Goal: Information Seeking & Learning: Find specific fact

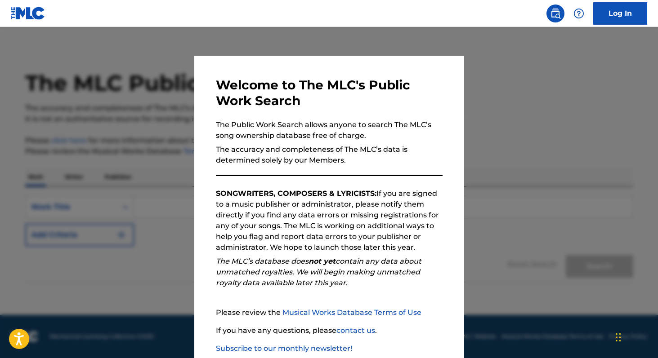
scroll to position [53, 0]
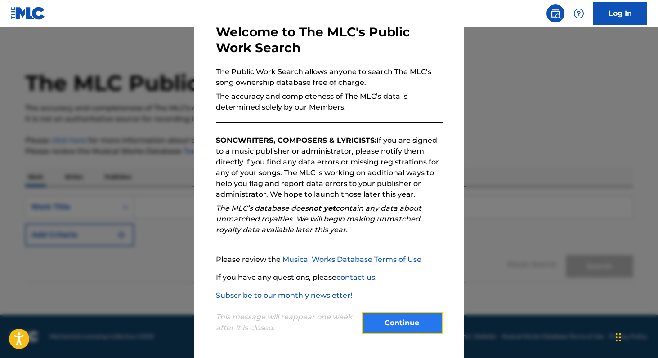
click at [385, 320] on button "Continue" at bounding box center [401, 323] width 81 height 22
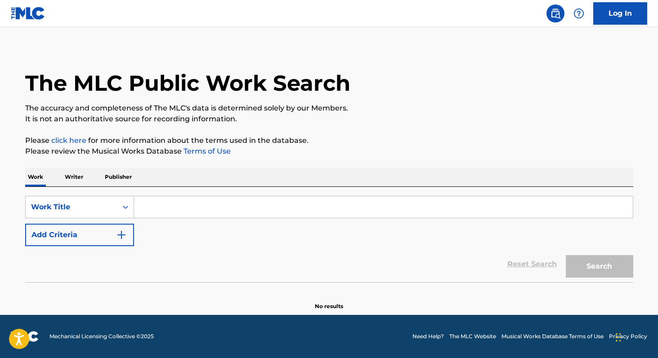
click at [153, 210] on input "Search Form" at bounding box center [383, 207] width 498 height 22
paste input "End of Beginning"
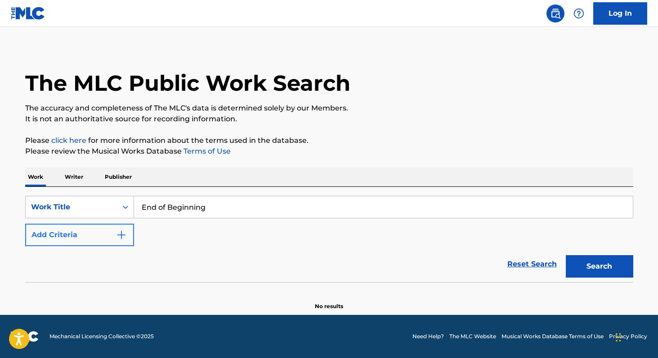
type input "End of Beginning"
click at [111, 242] on button "Add Criteria" at bounding box center [79, 235] width 109 height 22
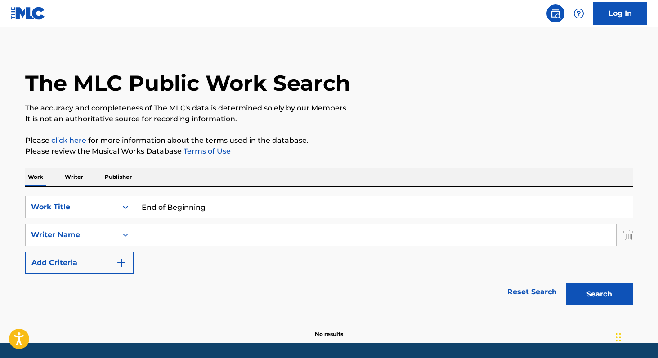
click at [180, 232] on input "Search Form" at bounding box center [375, 235] width 482 height 22
type input "[PERSON_NAME]"
click at [603, 298] on button "Search" at bounding box center [598, 294] width 67 height 22
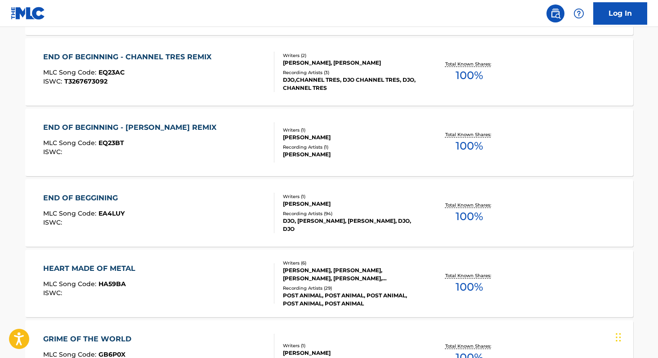
scroll to position [367, 0]
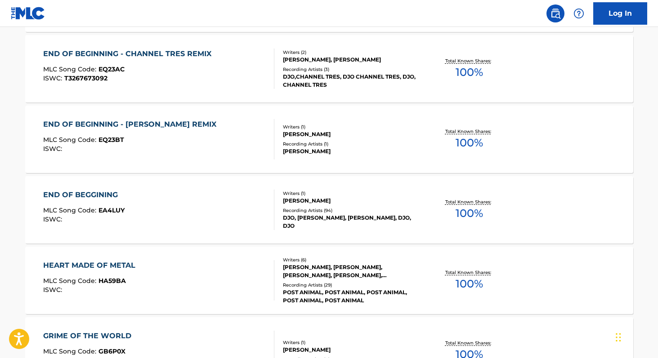
click at [179, 211] on div "END OF BEGGINING MLC Song Code : EA4LUY ISWC :" at bounding box center [158, 210] width 231 height 40
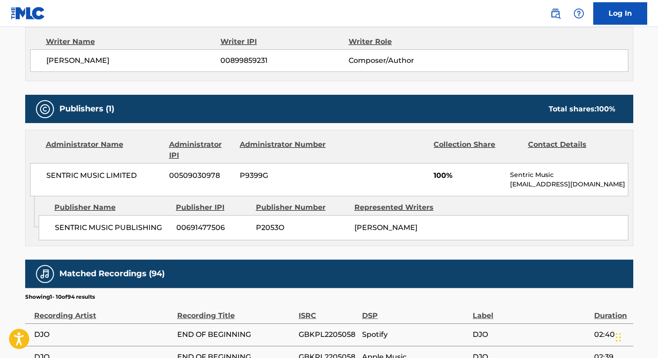
scroll to position [325, 0]
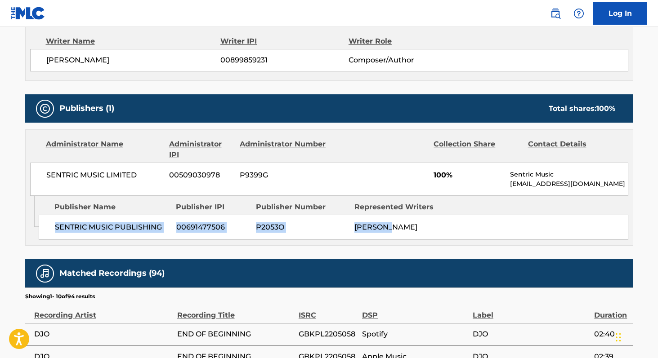
drag, startPoint x: 56, startPoint y: 227, endPoint x: 387, endPoint y: 231, distance: 331.3
click at [389, 231] on div "SENTRIC MUSIC PUBLISHING 00691477506 P2053O [PERSON_NAME]" at bounding box center [333, 227] width 589 height 25
click at [387, 231] on div "[PERSON_NAME]" at bounding box center [400, 227] width 92 height 11
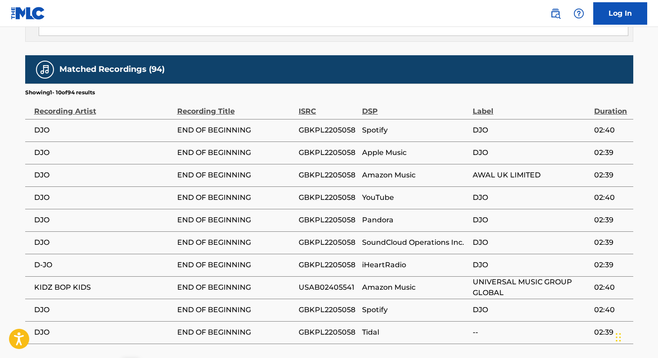
scroll to position [604, 0]
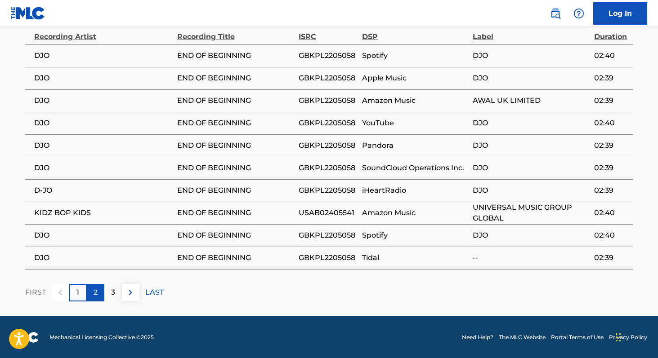
click at [93, 294] on p "2" at bounding box center [95, 292] width 4 height 11
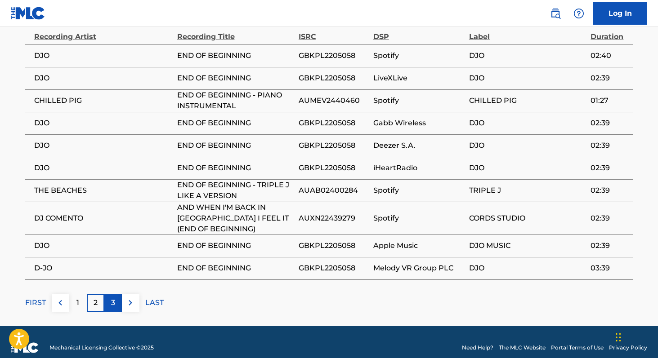
click at [115, 305] on div "3" at bounding box center [113, 303] width 18 height 18
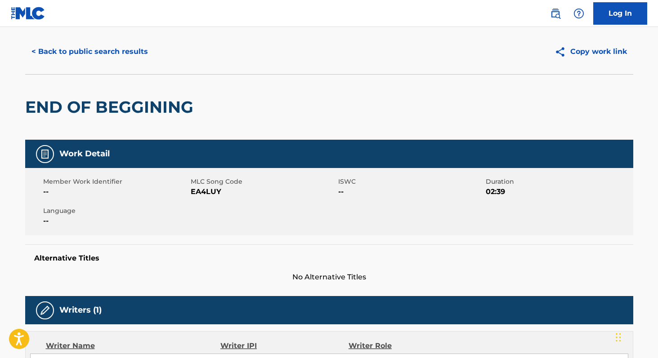
scroll to position [0, 0]
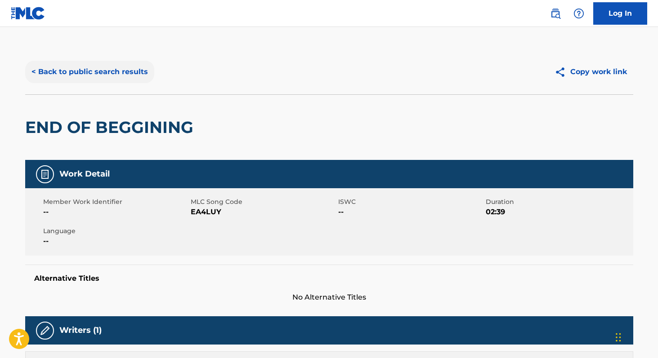
click at [55, 72] on button "< Back to public search results" at bounding box center [89, 72] width 129 height 22
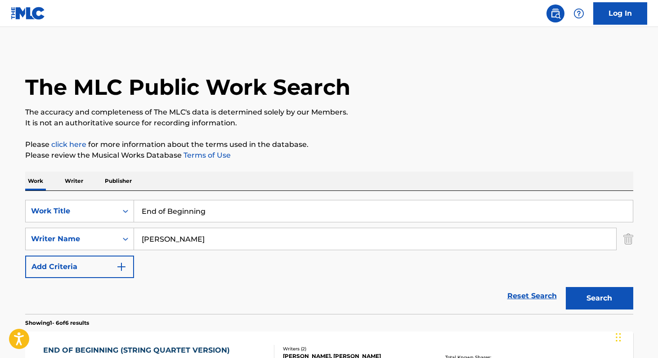
click at [184, 204] on input "End of Beginning" at bounding box center [383, 211] width 498 height 22
paste input "TU VAS SIN"
type input "TU VAS SIN"
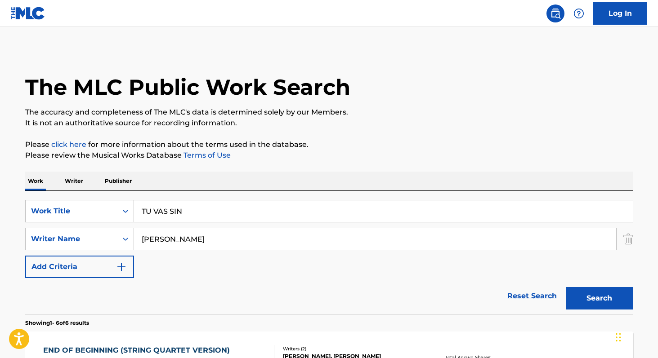
click at [177, 236] on input "[PERSON_NAME]" at bounding box center [375, 239] width 482 height 22
paste input "[PERSON_NAME]"
type input "[PERSON_NAME]"
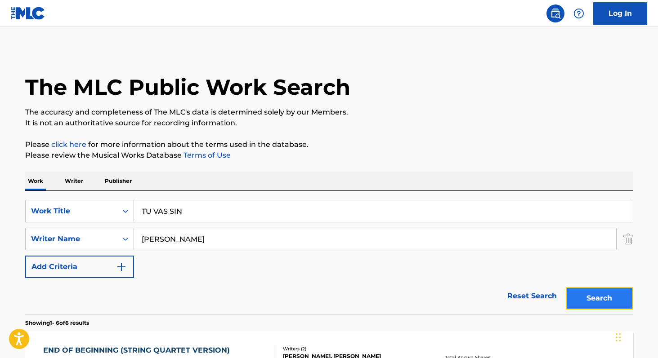
click at [600, 305] on button "Search" at bounding box center [598, 298] width 67 height 22
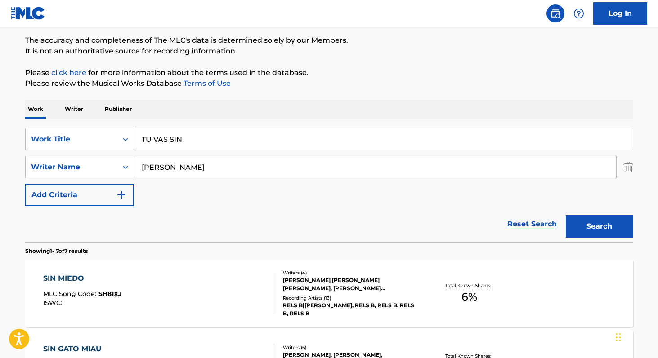
scroll to position [53, 0]
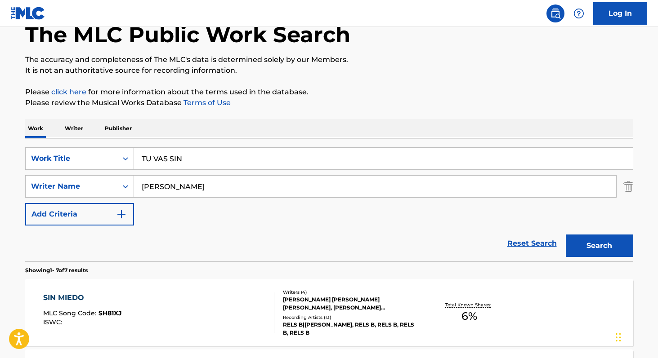
click at [71, 124] on p "Writer" at bounding box center [74, 128] width 24 height 19
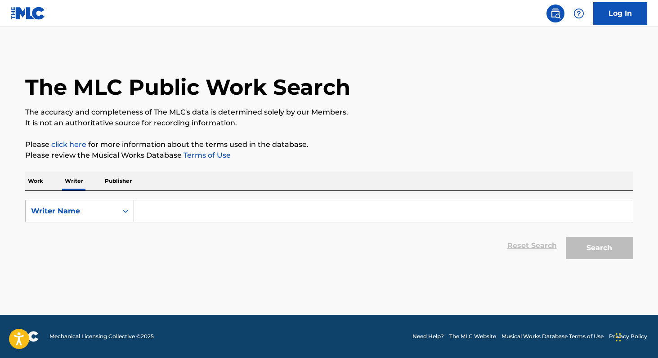
click at [47, 179] on div "Work Writer Publisher" at bounding box center [329, 181] width 608 height 19
click at [34, 179] on p "Work" at bounding box center [35, 181] width 21 height 19
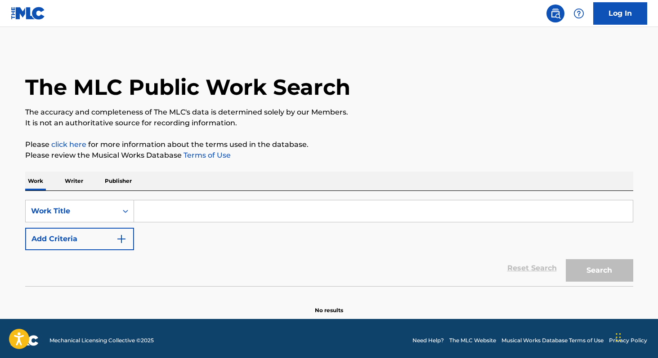
click at [116, 175] on p "Publisher" at bounding box center [118, 181] width 32 height 19
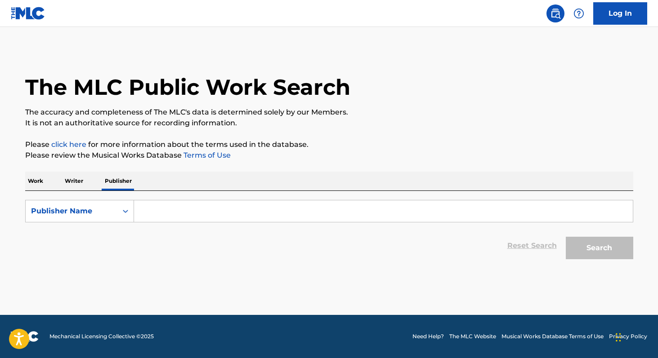
click at [44, 181] on p "Work" at bounding box center [35, 181] width 21 height 19
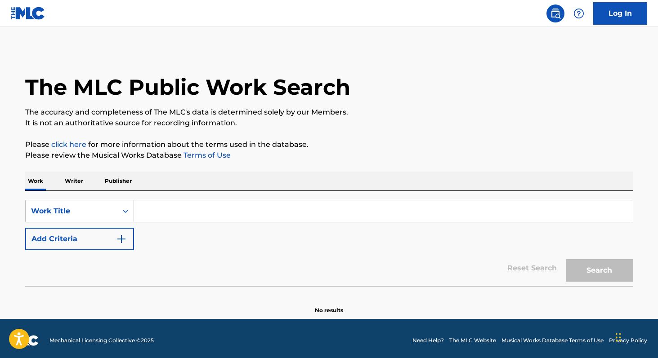
scroll to position [4, 0]
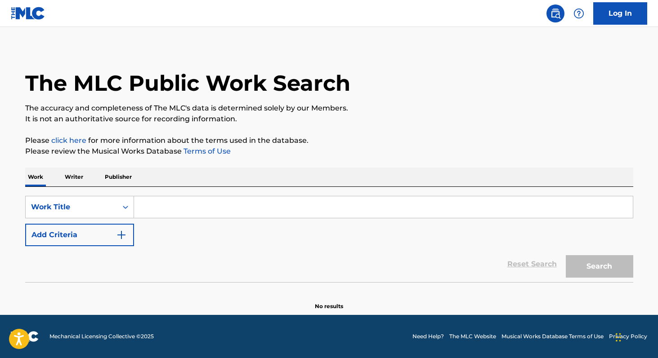
click at [71, 178] on p "Writer" at bounding box center [74, 177] width 24 height 19
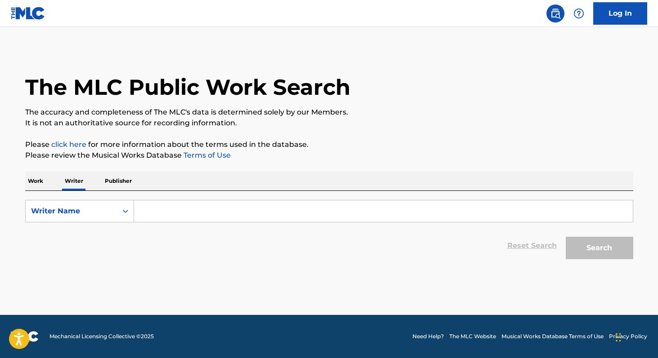
click at [47, 186] on div "Work Writer Publisher" at bounding box center [329, 181] width 608 height 19
click at [40, 180] on p "Work" at bounding box center [35, 181] width 21 height 19
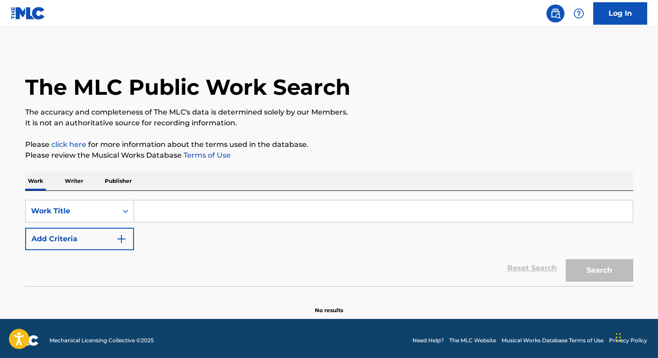
click at [151, 208] on input "Search Form" at bounding box center [383, 211] width 498 height 22
paste input "TU VAS SIN"
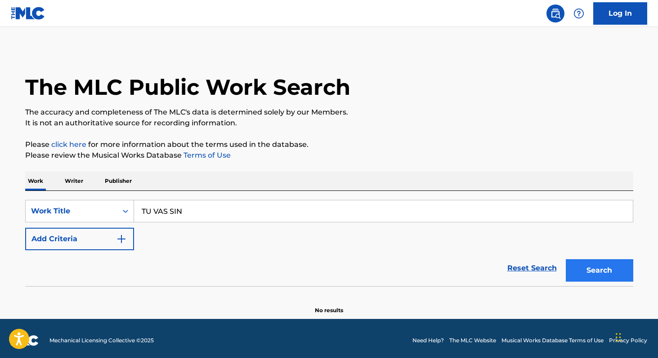
type input "TU VAS SIN"
click at [604, 273] on button "Search" at bounding box center [598, 270] width 67 height 22
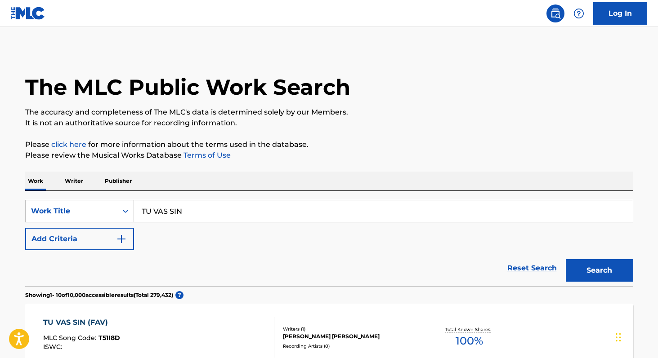
scroll to position [134, 0]
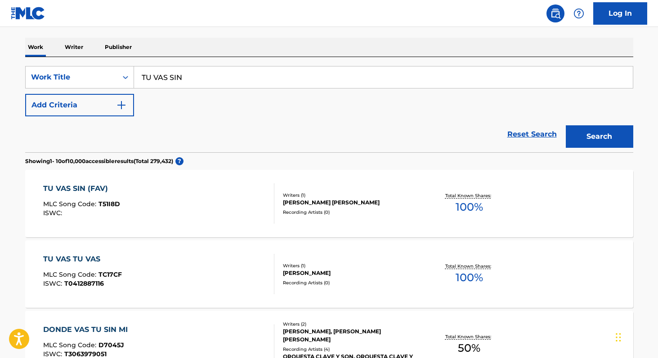
click at [323, 206] on div "[PERSON_NAME] [PERSON_NAME]" at bounding box center [351, 203] width 136 height 8
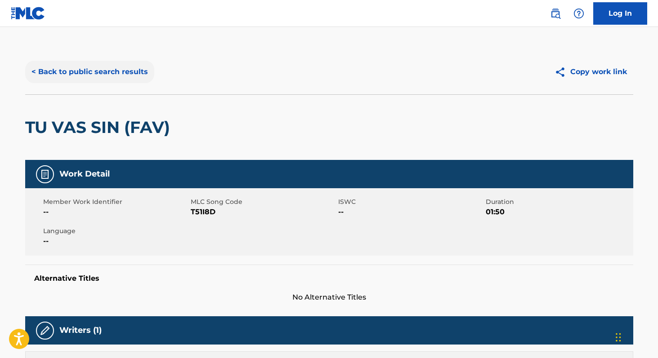
click at [101, 74] on button "< Back to public search results" at bounding box center [89, 72] width 129 height 22
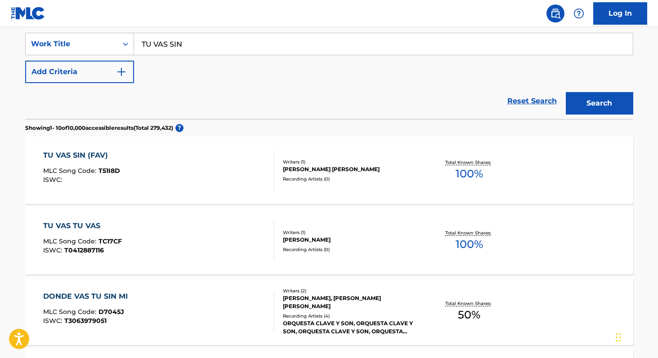
scroll to position [168, 0]
click at [193, 163] on div "TU VAS SIN (FAV) MLC Song Code : T51I8D ISWC :" at bounding box center [158, 169] width 231 height 40
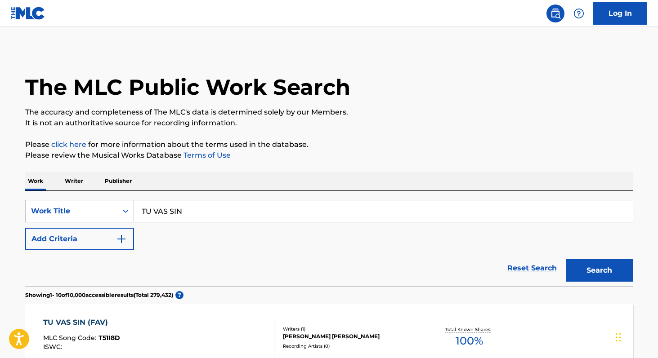
scroll to position [168, 0]
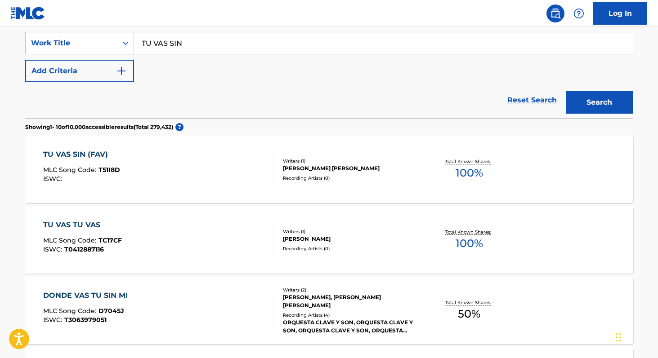
click at [167, 171] on div "TU VAS SIN (FAV) MLC Song Code : T51I8D ISWC :" at bounding box center [158, 169] width 231 height 40
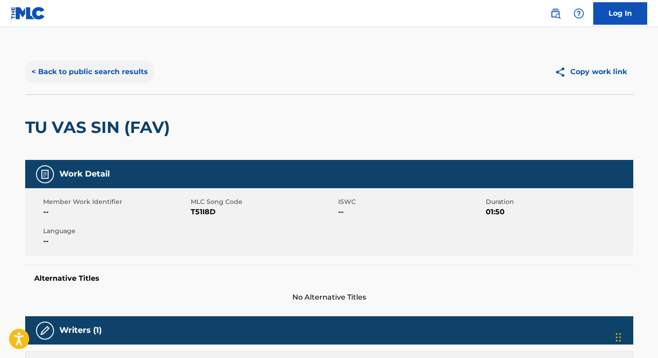
click at [111, 67] on button "< Back to public search results" at bounding box center [89, 72] width 129 height 22
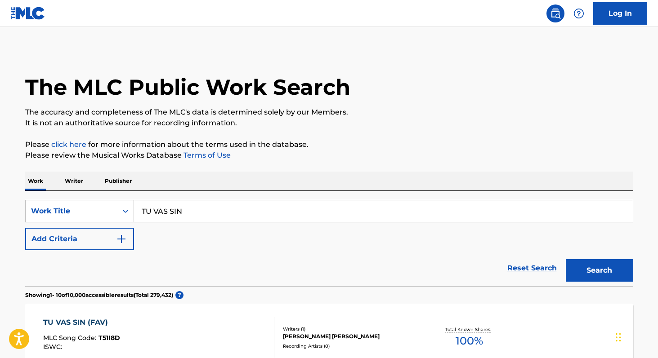
scroll to position [168, 0]
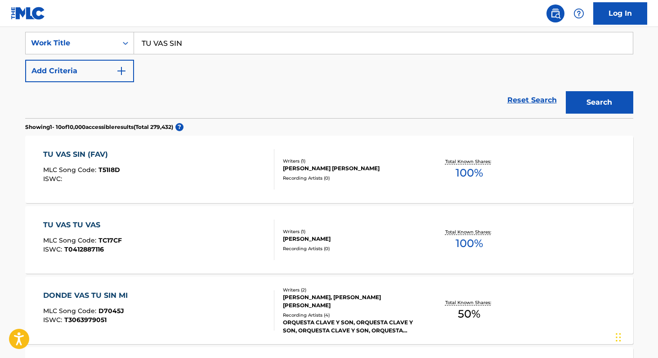
click at [167, 160] on div "TU VAS SIN (FAV) MLC Song Code : T51I8D ISWC :" at bounding box center [158, 169] width 231 height 40
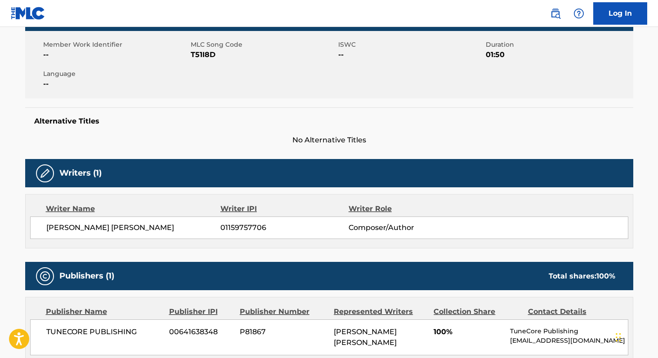
scroll to position [267, 0]
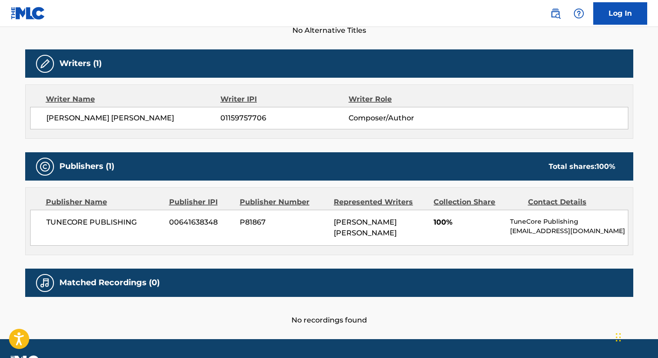
scroll to position [168, 0]
